Goal: Task Accomplishment & Management: Manage account settings

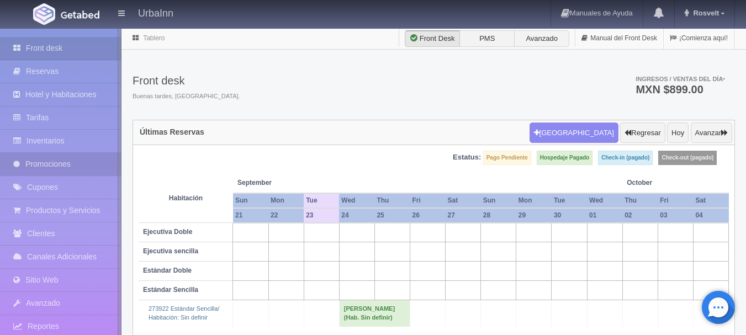
click at [42, 162] on link "Promociones" at bounding box center [61, 164] width 122 height 23
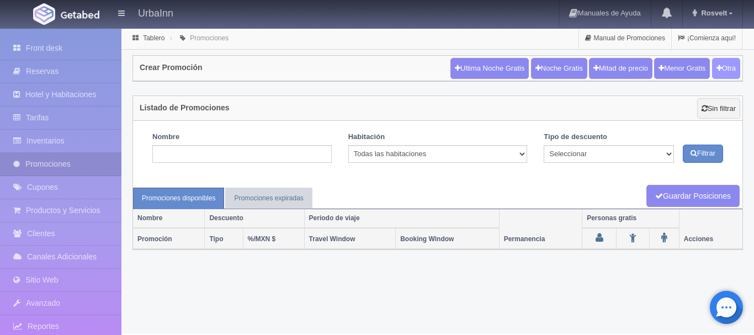
click at [732, 70] on button "Otra" at bounding box center [726, 68] width 28 height 21
checkbox input "true"
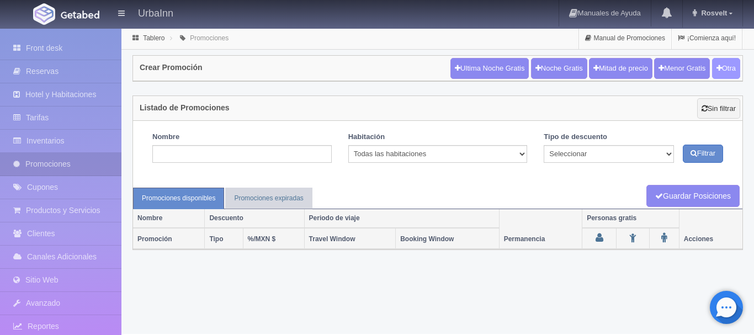
checkbox input "true"
type input "20"
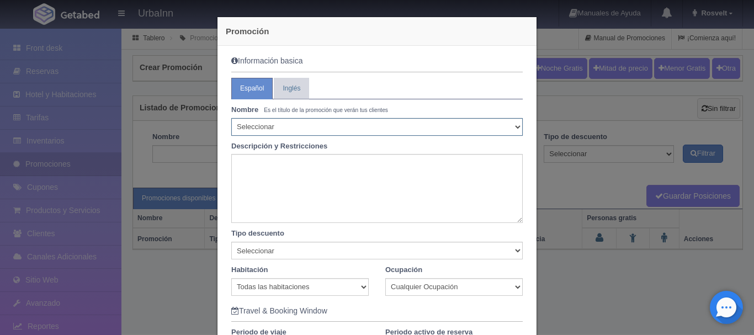
click at [271, 123] on select "Seleccionar 10% de descuento 15% de descuento 15% de descuento y 2 menores grat…" at bounding box center [377, 127] width 292 height 18
select select "Precio especial"
click at [231, 118] on select "Seleccionar 10% de descuento 15% de descuento 15% de descuento y 2 menores grat…" at bounding box center [377, 127] width 292 height 18
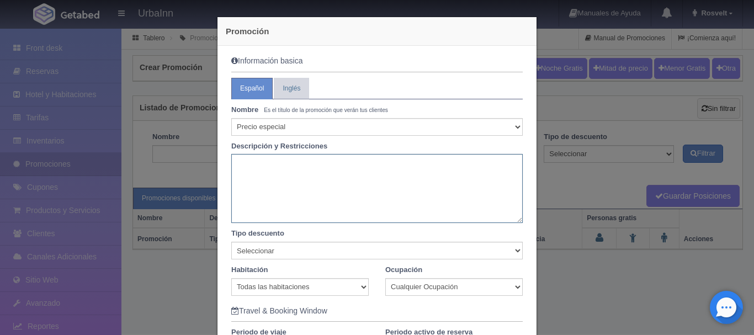
click at [281, 166] on textarea at bounding box center [377, 188] width 292 height 69
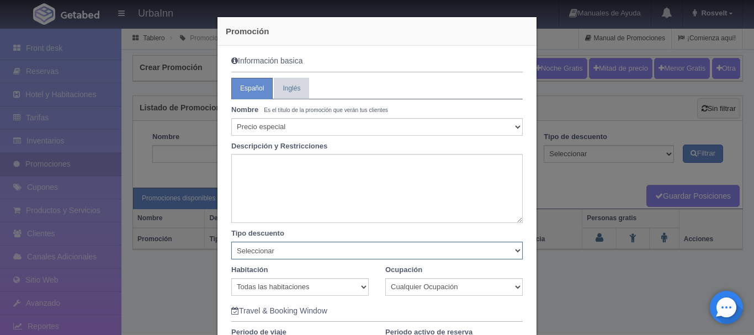
click at [513, 251] on select "Seleccionar Noche gratis Última Noche General" at bounding box center [377, 251] width 292 height 18
select select "General"
click at [231, 242] on select "Seleccionar Noche gratis Última Noche General" at bounding box center [377, 251] width 292 height 18
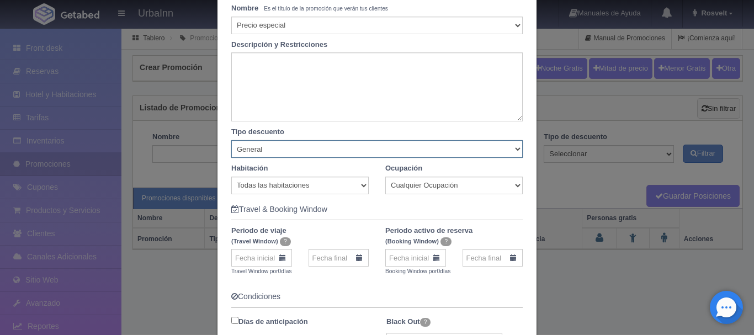
scroll to position [110, 0]
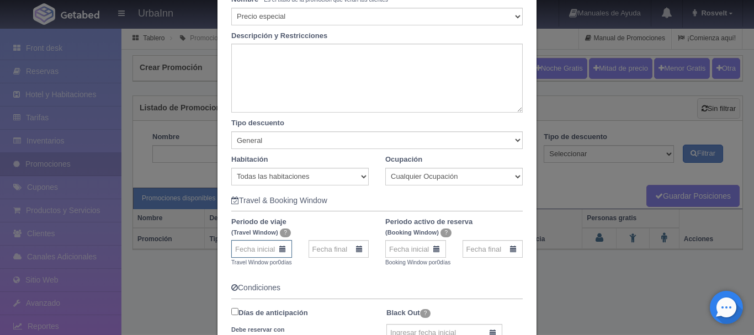
click at [270, 252] on input "text" at bounding box center [261, 249] width 61 height 18
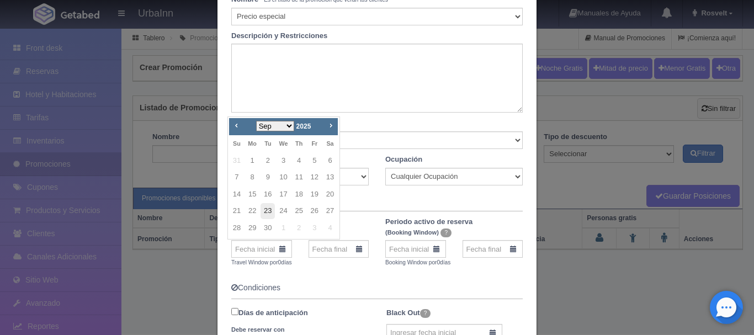
click at [268, 208] on link "23" at bounding box center [268, 211] width 14 height 16
type input "23-09-2025"
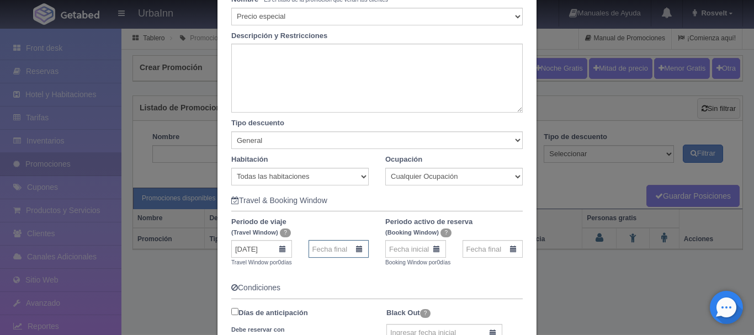
click at [317, 248] on input "text" at bounding box center [339, 249] width 61 height 18
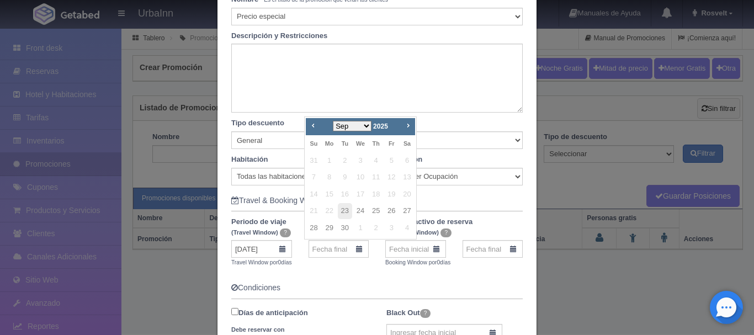
click at [370, 125] on select "Sep Oct Nov Dec" at bounding box center [352, 126] width 39 height 10
click at [363, 159] on link "1" at bounding box center [360, 161] width 14 height 16
type input "01-10-2025"
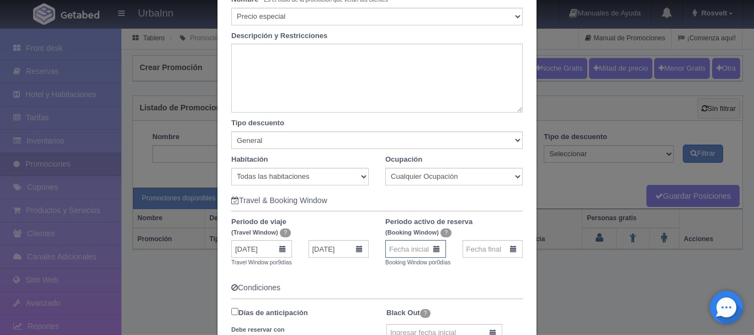
click at [414, 251] on input "text" at bounding box center [416, 249] width 61 height 18
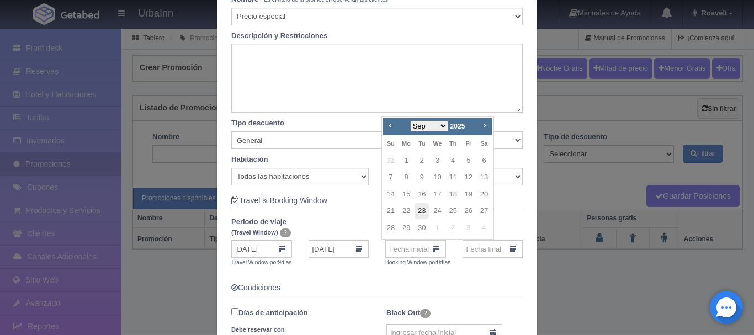
click at [421, 210] on link "23" at bounding box center [422, 211] width 14 height 16
type input "23-09-2025"
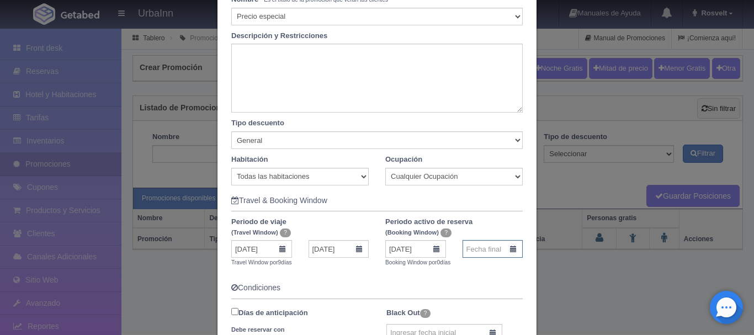
click at [473, 246] on input "text" at bounding box center [493, 249] width 61 height 18
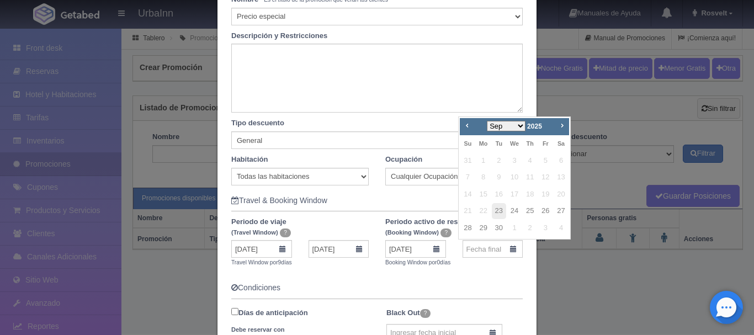
click at [520, 119] on div "Prev Next Sep Oct Nov Dec 2025" at bounding box center [514, 126] width 109 height 17
click at [519, 126] on select "Sep Oct Nov Dec" at bounding box center [506, 126] width 39 height 10
click at [515, 160] on link "1" at bounding box center [515, 161] width 14 height 16
type input "01-10-2025"
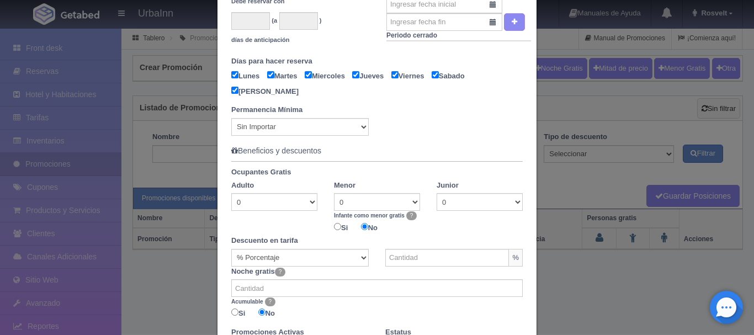
scroll to position [442, 0]
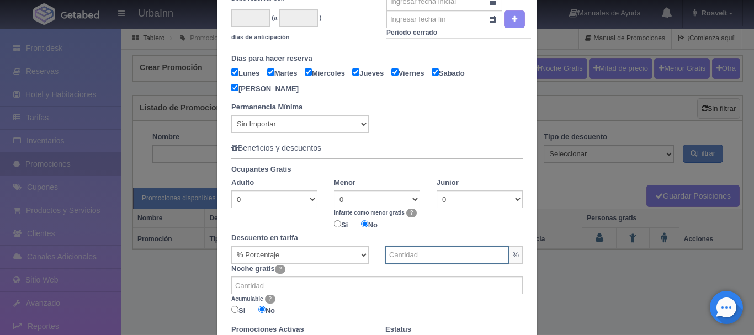
click at [418, 255] on input "text" at bounding box center [448, 255] width 124 height 18
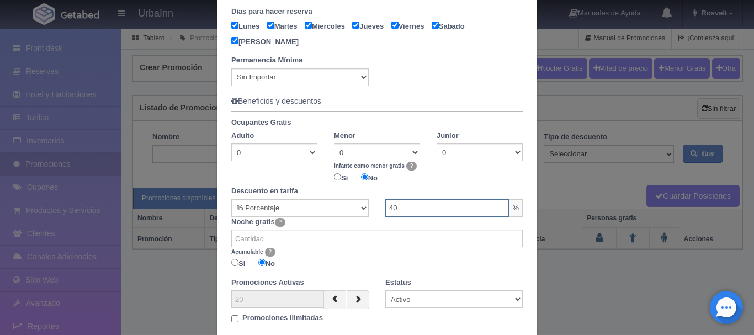
scroll to position [552, 0]
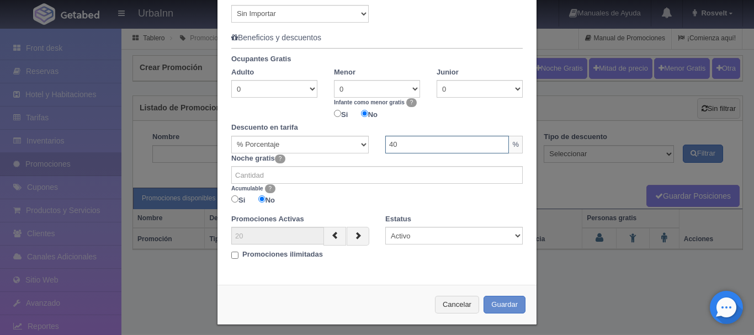
type input "40"
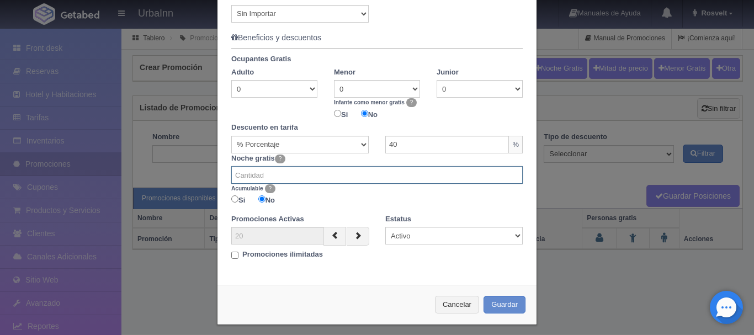
click at [245, 176] on input "number" at bounding box center [377, 175] width 292 height 18
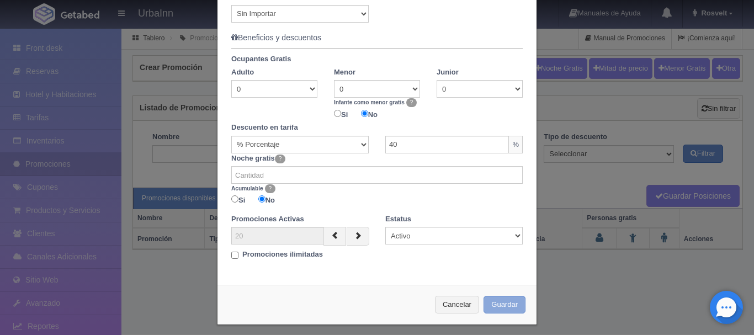
click at [514, 299] on button "Guardar" at bounding box center [505, 305] width 42 height 18
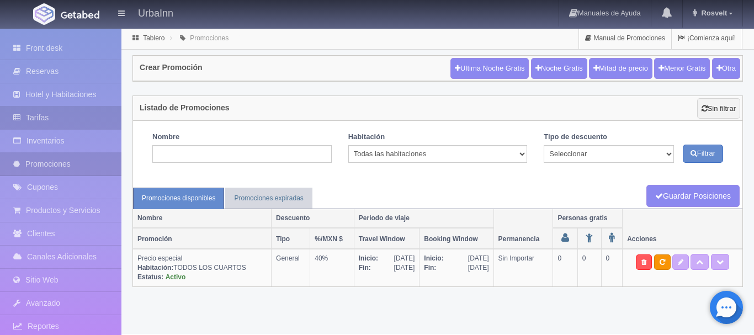
click at [52, 115] on link "Tarifas" at bounding box center [61, 118] width 122 height 23
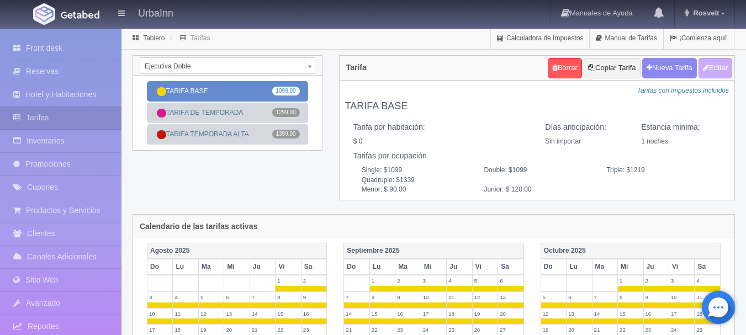
click at [212, 92] on link "TARIFA BASE 1099.00" at bounding box center [227, 91] width 161 height 20
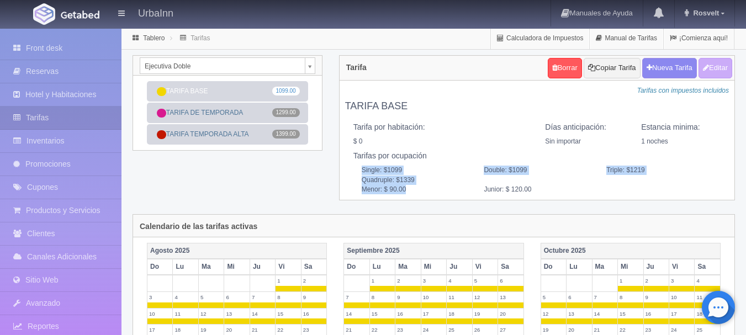
drag, startPoint x: 362, startPoint y: 168, endPoint x: 424, endPoint y: 194, distance: 67.6
click at [424, 185] on div "Tarifas por ocupación Single: $1099 Double: $1099 Triple: $1219 Quadruple: $133…" at bounding box center [537, 168] width 384 height 33
click at [438, 215] on div "Calendario de las tarifas activas" at bounding box center [433, 226] width 601 height 23
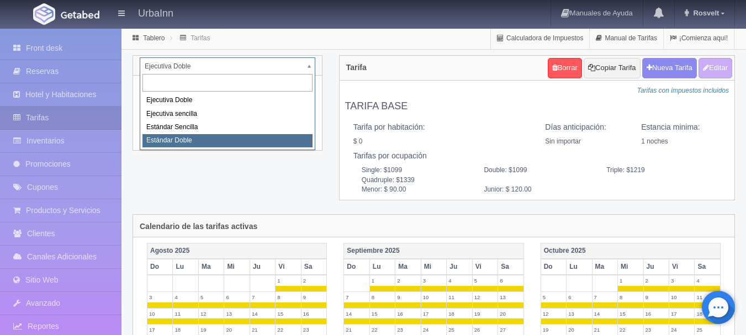
select select "1740"
